Goal: Information Seeking & Learning: Check status

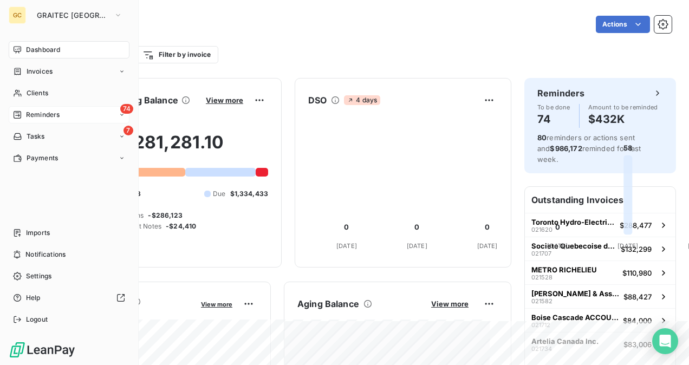
click at [34, 113] on span "Reminders" at bounding box center [43, 115] width 34 height 10
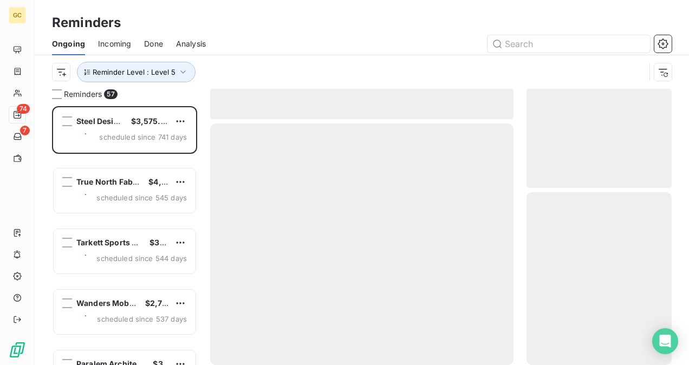
scroll to position [250, 136]
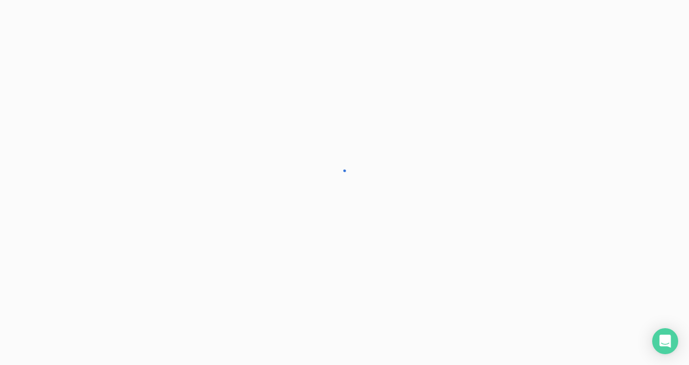
click at [193, 43] on div at bounding box center [344, 182] width 689 height 365
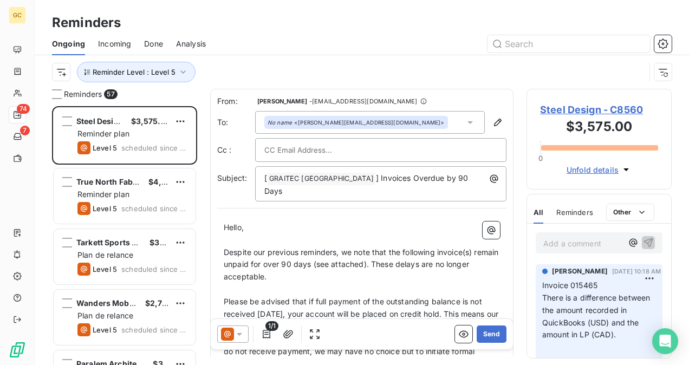
click at [193, 43] on span "Analysis" at bounding box center [191, 43] width 30 height 11
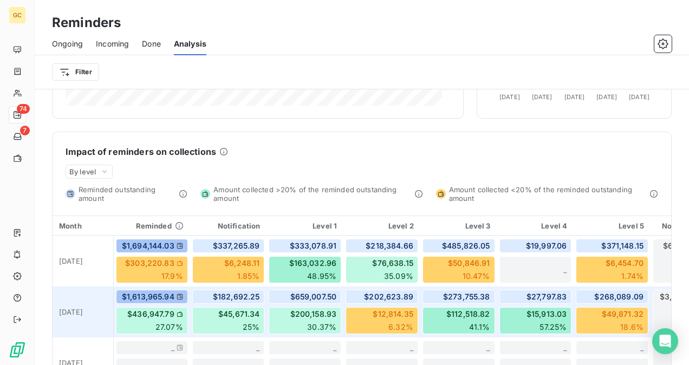
scroll to position [440, 0]
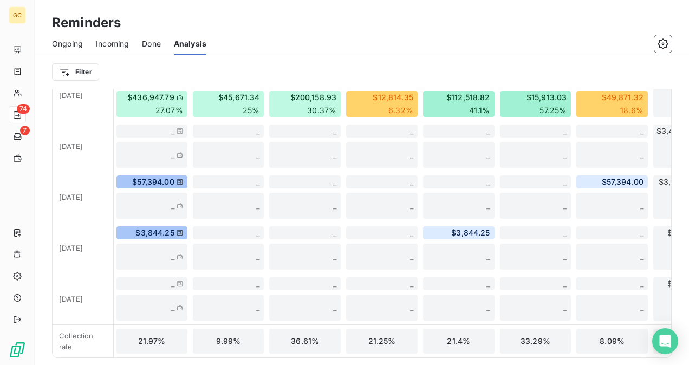
click at [264, 9] on div "Reminders Ongoing Incoming Done Analysis Filter" at bounding box center [362, 44] width 654 height 89
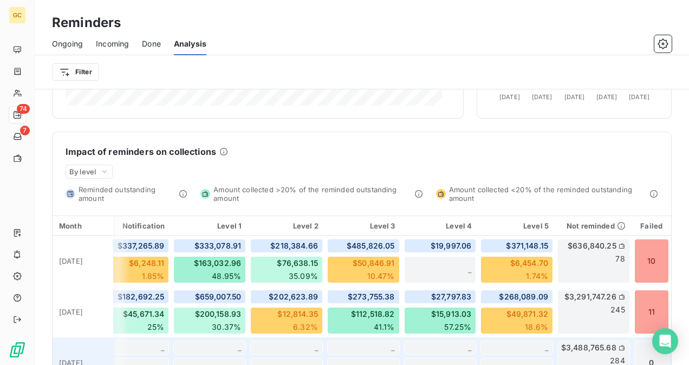
scroll to position [169, 0]
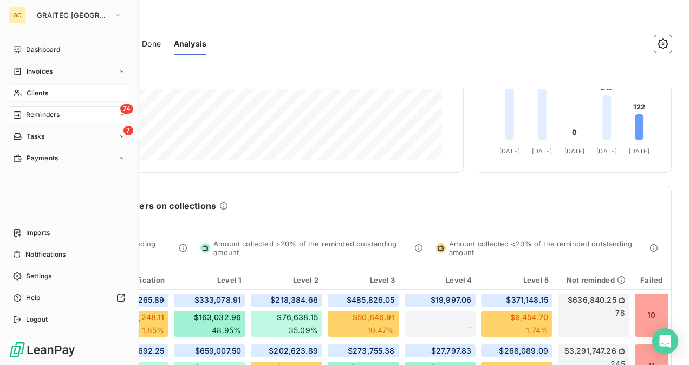
click at [50, 91] on div "Clients" at bounding box center [69, 92] width 121 height 17
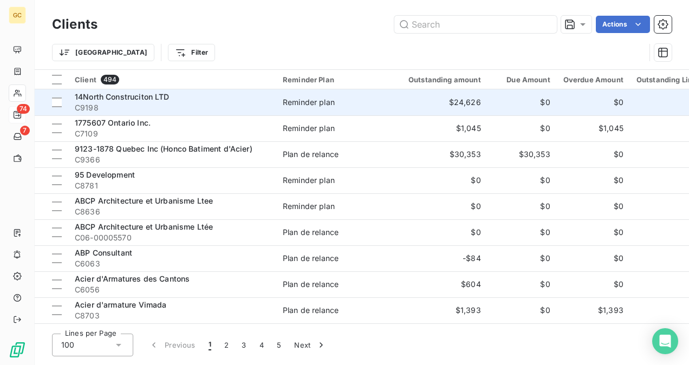
click at [146, 107] on span "C9198" at bounding box center [172, 107] width 195 height 11
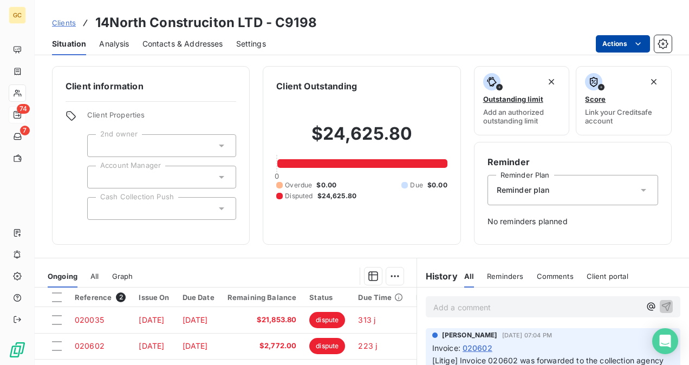
click at [622, 43] on html "GC 74 7 Clients 14North Construciton LTD - C9198 Situation Analysis Contacts & …" at bounding box center [344, 182] width 689 height 365
